Goal: Task Accomplishment & Management: Use online tool/utility

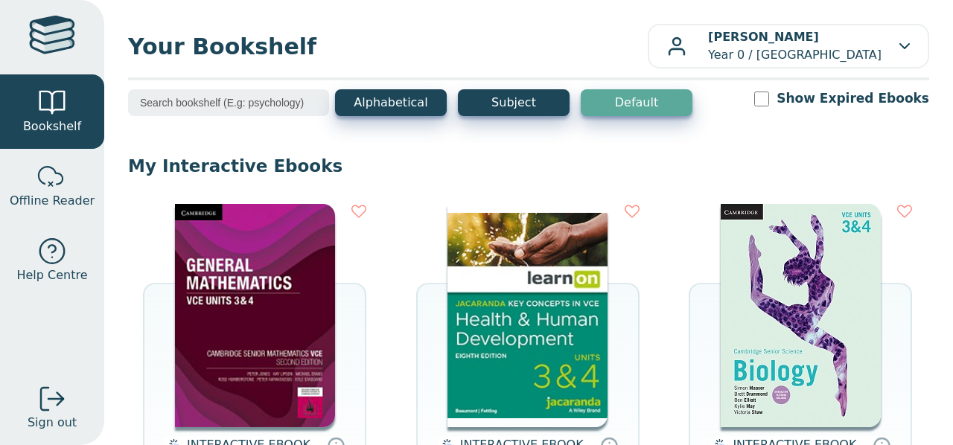
click at [492, 339] on img at bounding box center [527, 315] width 160 height 223
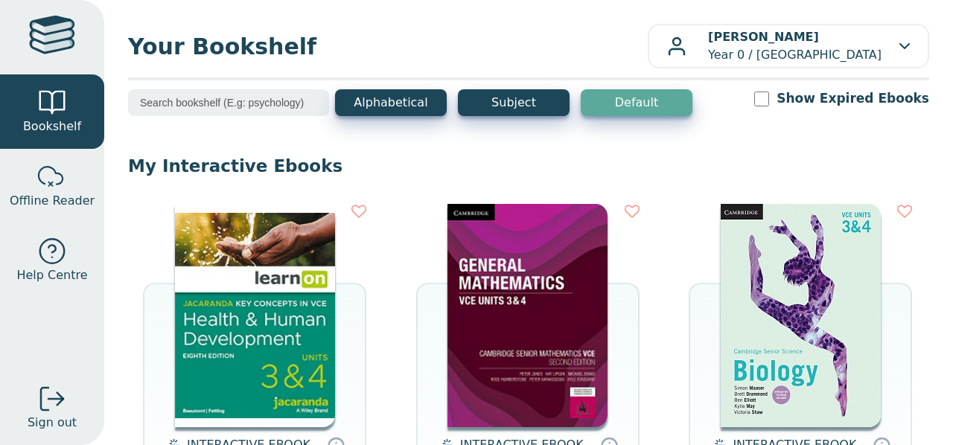
click at [280, 332] on img at bounding box center [255, 315] width 160 height 223
